Goal: Check status

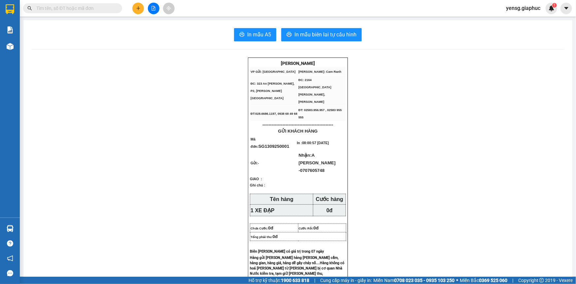
click at [68, 7] on input "text" at bounding box center [75, 8] width 78 height 7
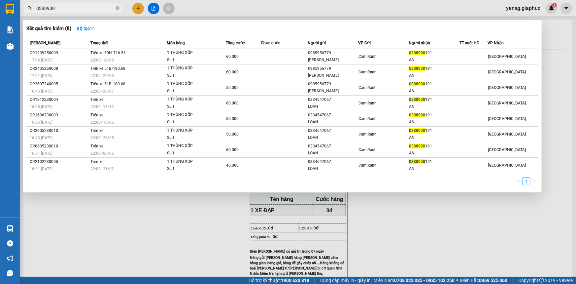
click at [181, 211] on div at bounding box center [288, 142] width 576 height 284
click at [64, 11] on input "0388900" at bounding box center [75, 8] width 78 height 7
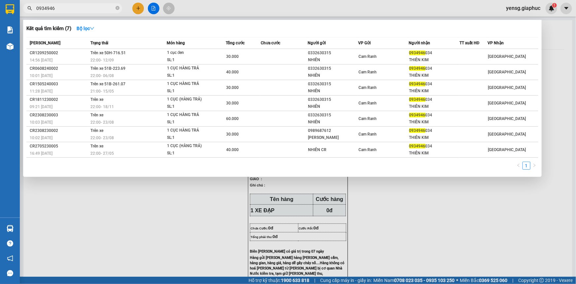
click at [390, 247] on div at bounding box center [288, 142] width 576 height 284
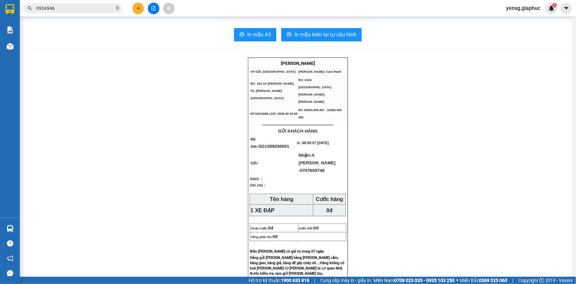
click at [91, 8] on input "0934946" at bounding box center [75, 8] width 78 height 7
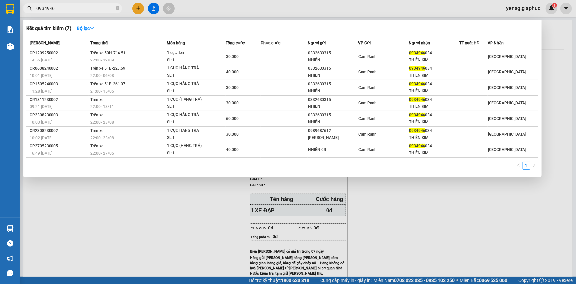
click at [91, 8] on input "0934946" at bounding box center [75, 8] width 78 height 7
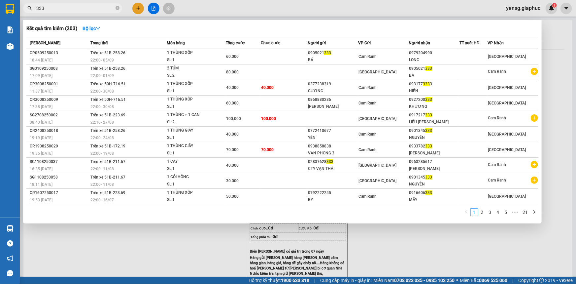
click at [100, 7] on input "333" at bounding box center [75, 8] width 78 height 7
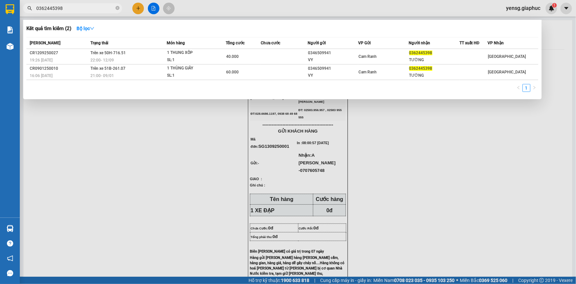
type input "0362445398"
